Goal: Transaction & Acquisition: Download file/media

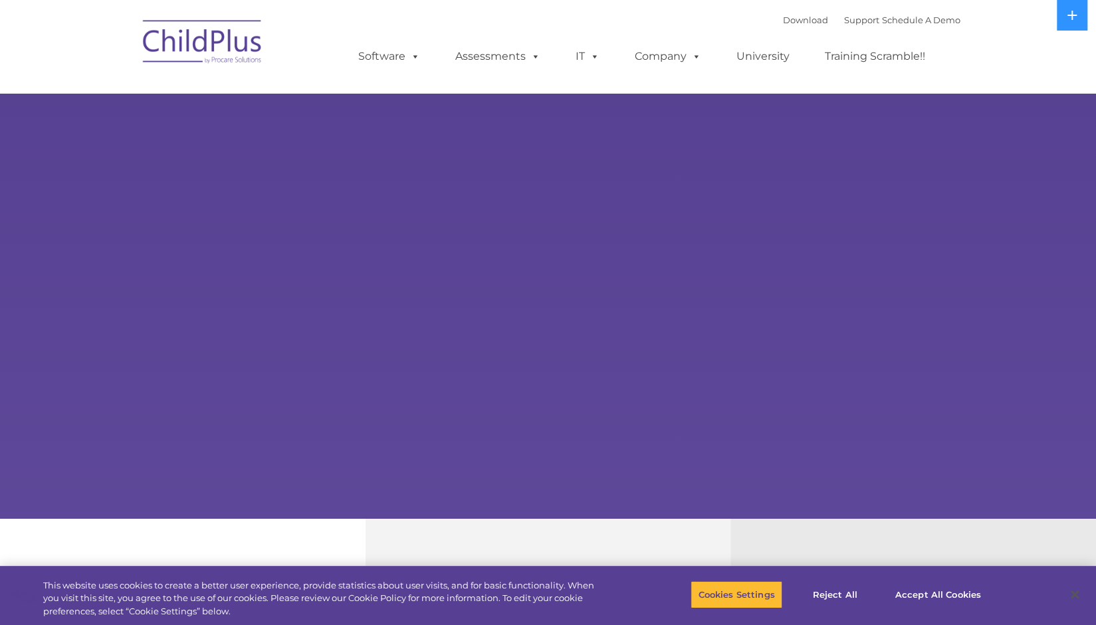
select select "MEDIUM"
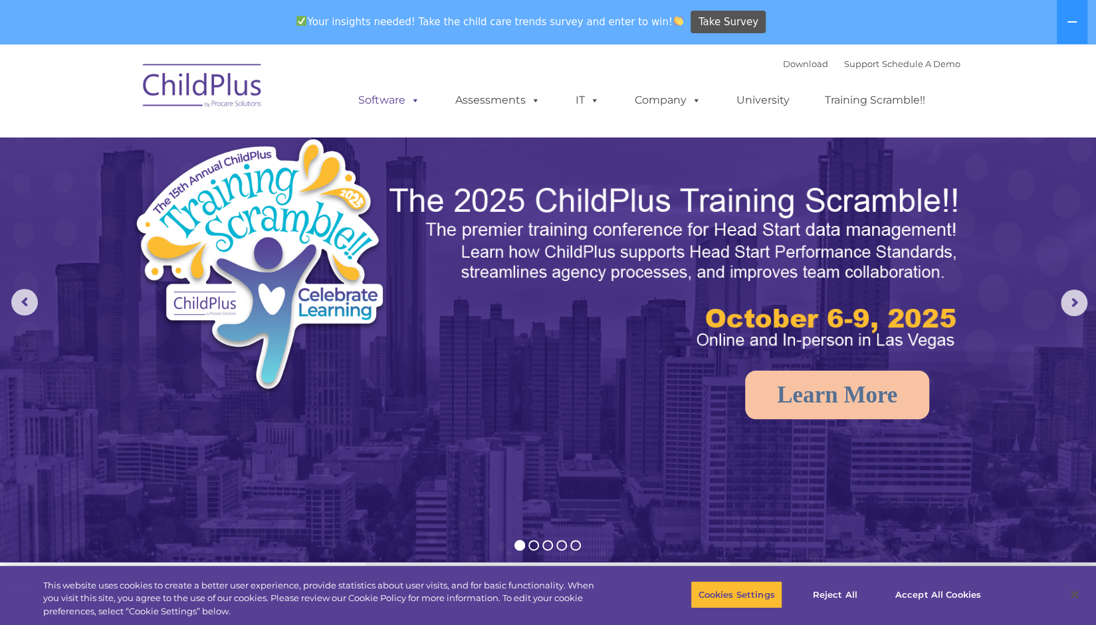
click at [386, 105] on link "Software" at bounding box center [389, 100] width 88 height 27
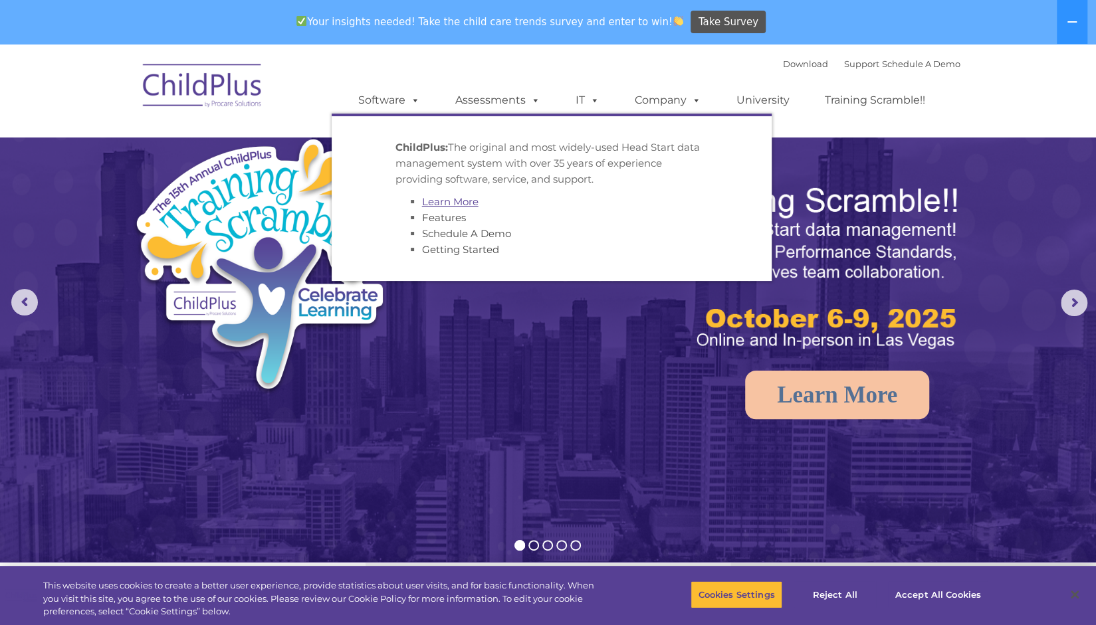
click at [423, 205] on link "Learn More" at bounding box center [450, 201] width 56 height 13
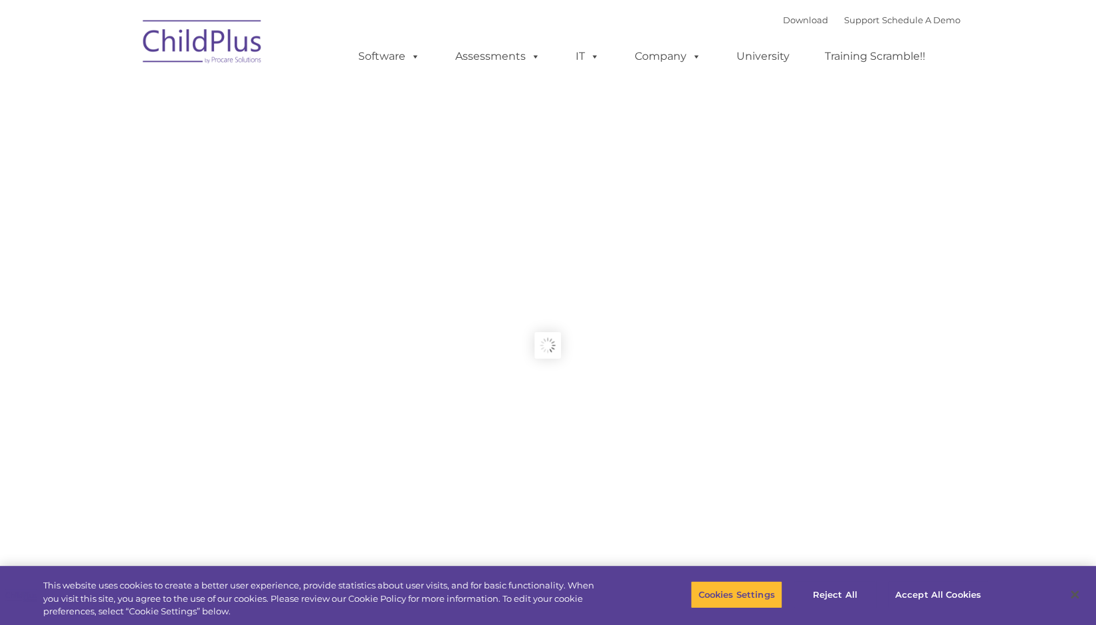
type input ""
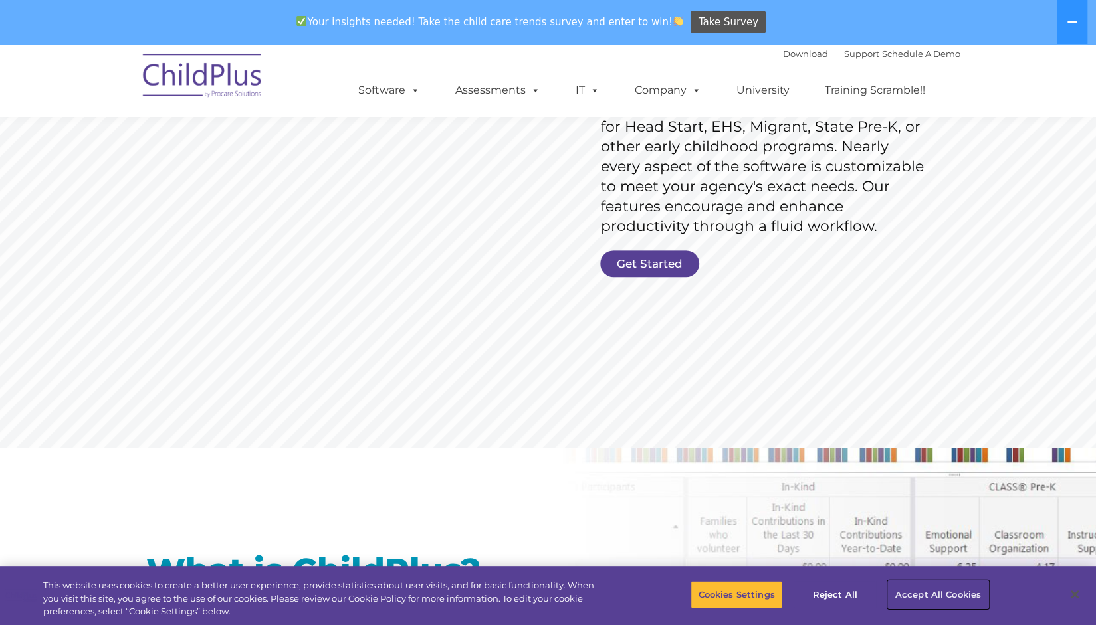
click at [934, 598] on button "Accept All Cookies" at bounding box center [938, 595] width 100 height 28
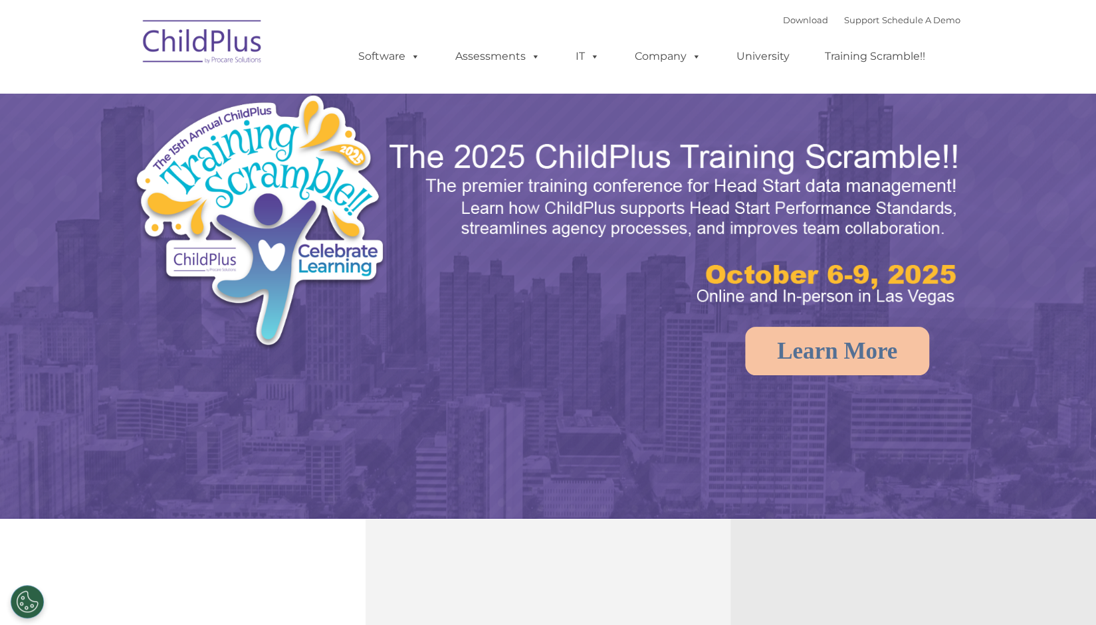
select select "MEDIUM"
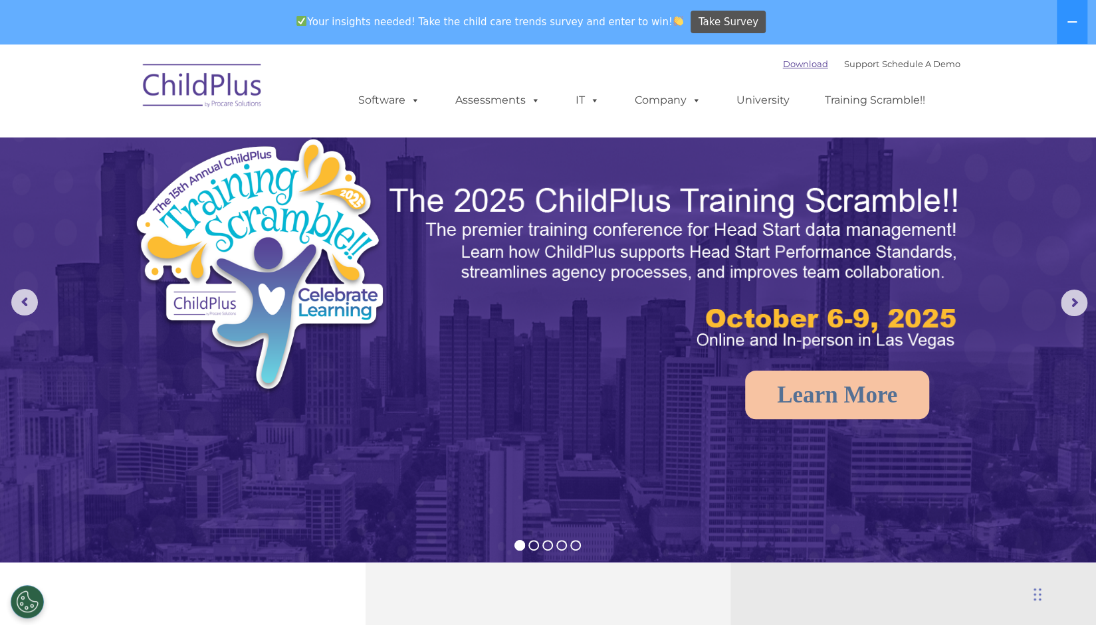
click at [788, 65] on link "Download" at bounding box center [805, 63] width 45 height 11
select select "MEDIUM"
click at [786, 62] on link "Download" at bounding box center [805, 63] width 45 height 11
